Goal: Information Seeking & Learning: Learn about a topic

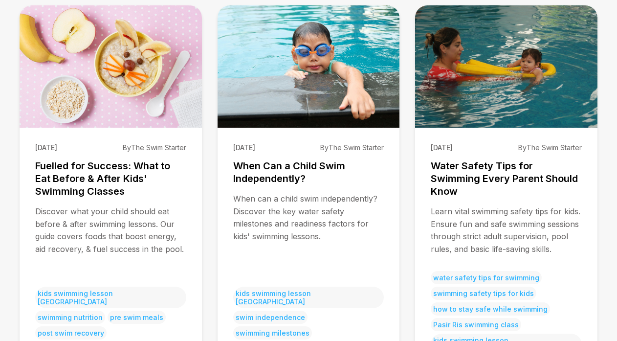
scroll to position [76, 0]
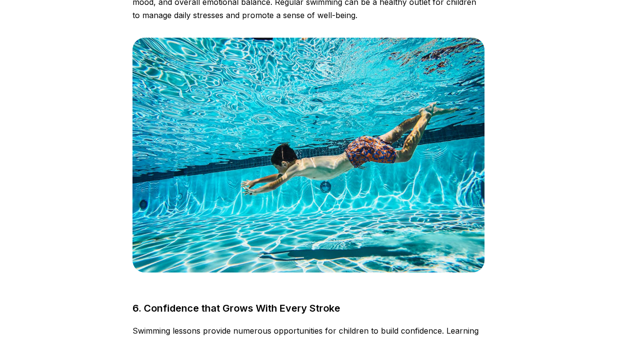
scroll to position [1655, 0]
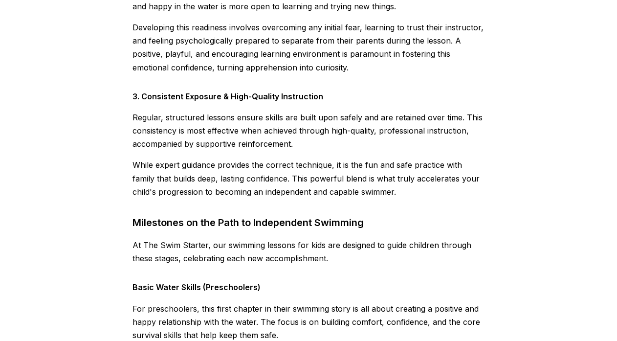
scroll to position [1755, 0]
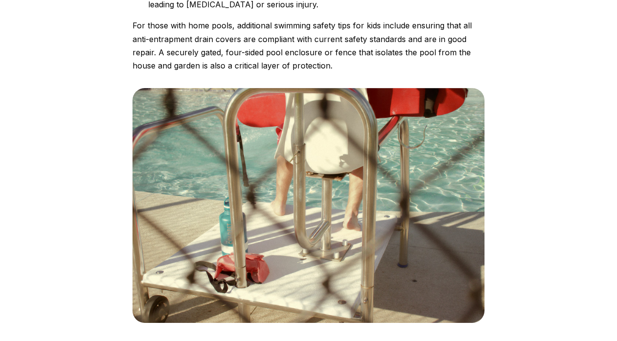
scroll to position [1501, 0]
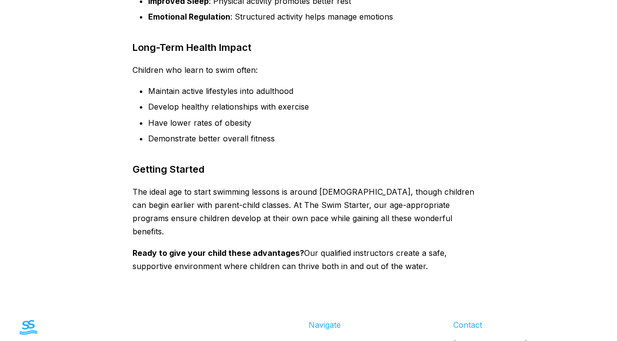
scroll to position [1373, 0]
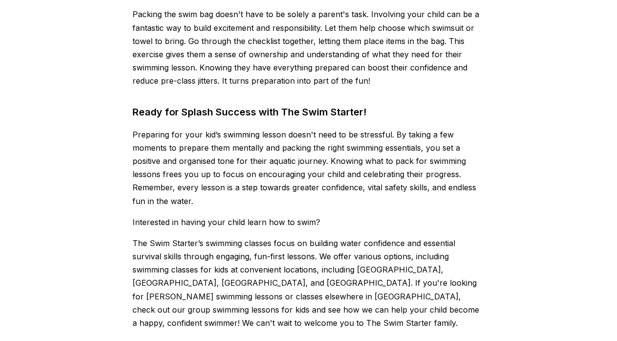
scroll to position [2651, 0]
